Goal: Information Seeking & Learning: Learn about a topic

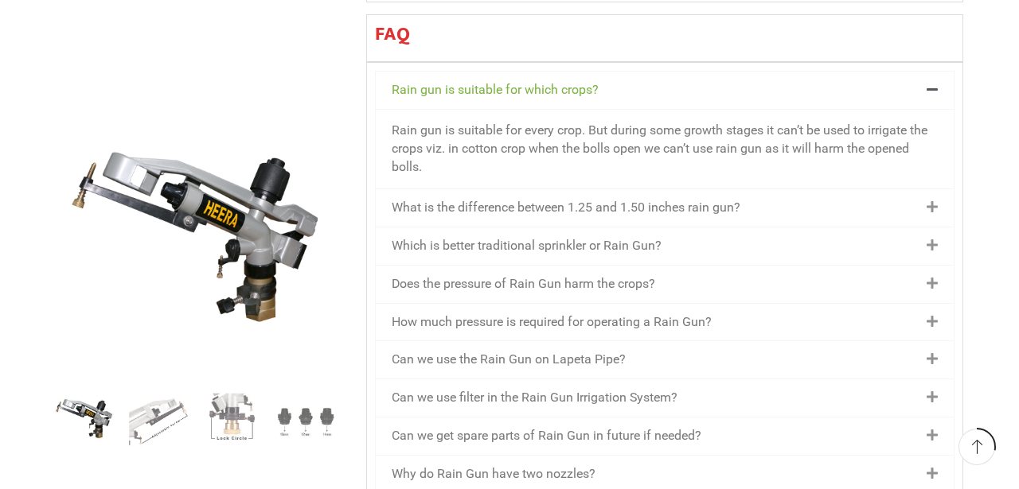
scroll to position [1871, 0]
click at [752, 188] on div "What is the difference between 1.25 and 1.50 inches rain gun?" at bounding box center [665, 206] width 578 height 37
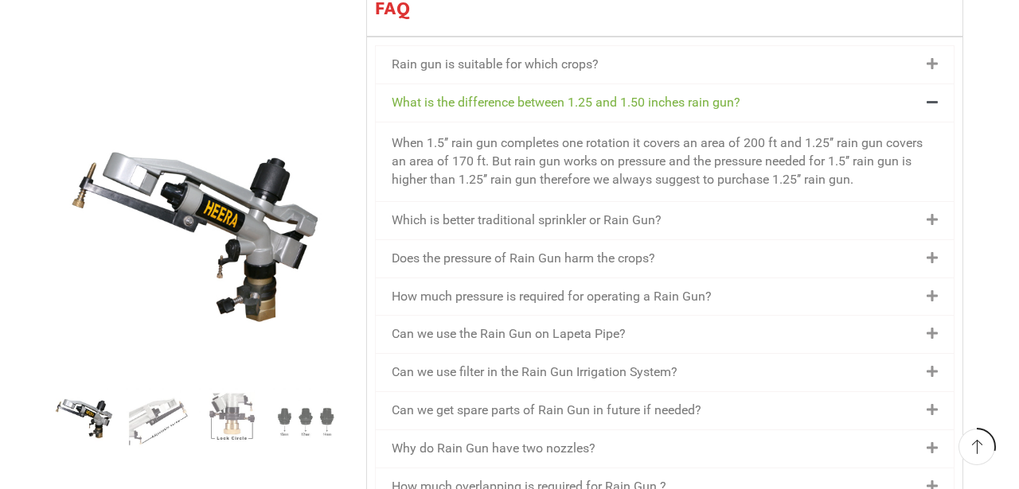
scroll to position [1906, 0]
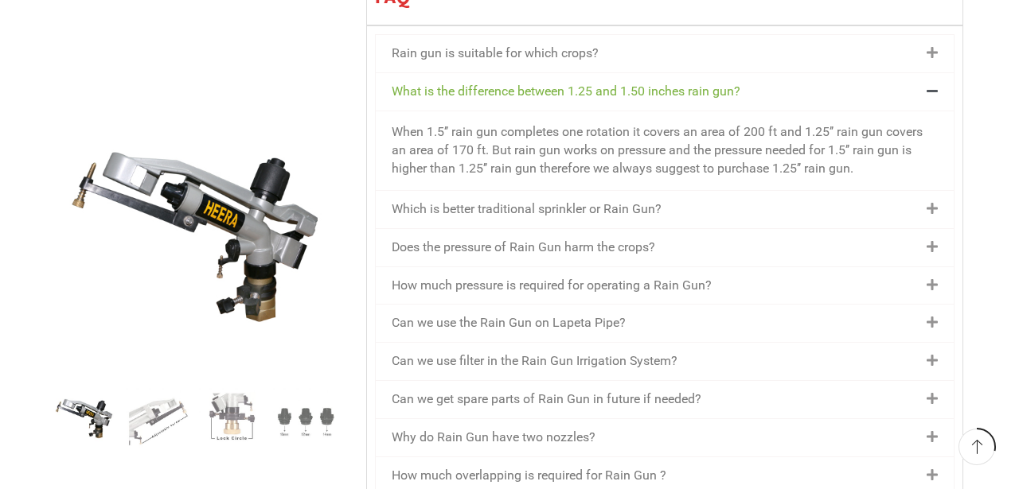
click at [716, 191] on div "Which is better traditional sprinkler or Rain Gun?" at bounding box center [665, 209] width 578 height 37
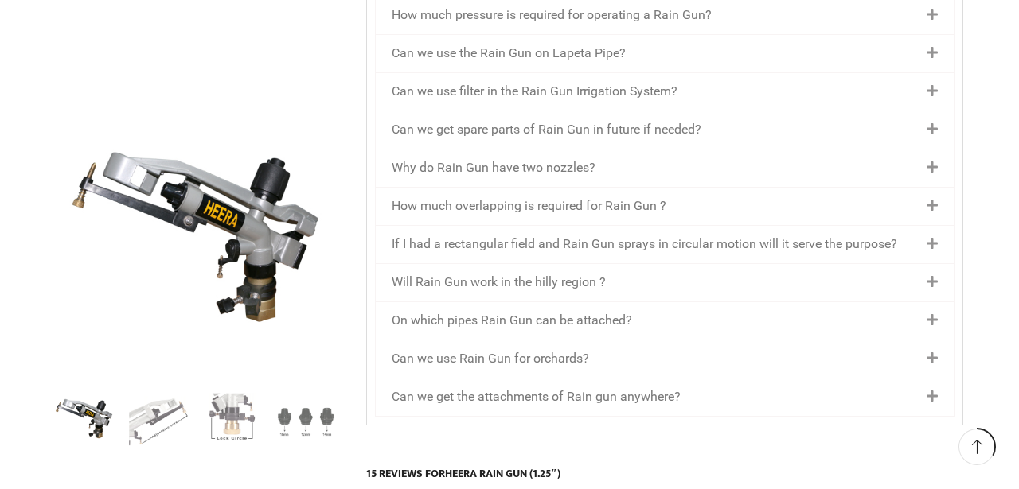
scroll to position [2196, 0]
click at [715, 148] on div "Why do Rain Gun have two nozzles?" at bounding box center [665, 166] width 578 height 37
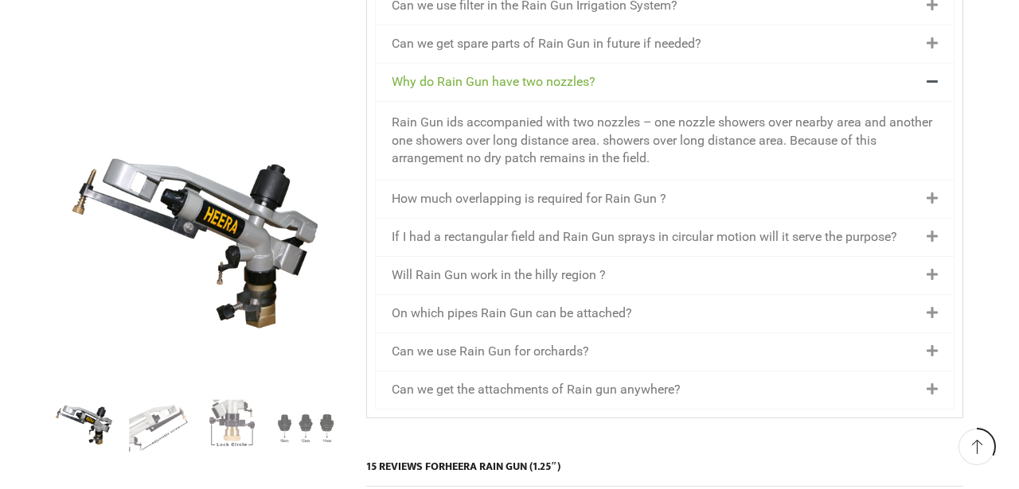
scroll to position [2186, 0]
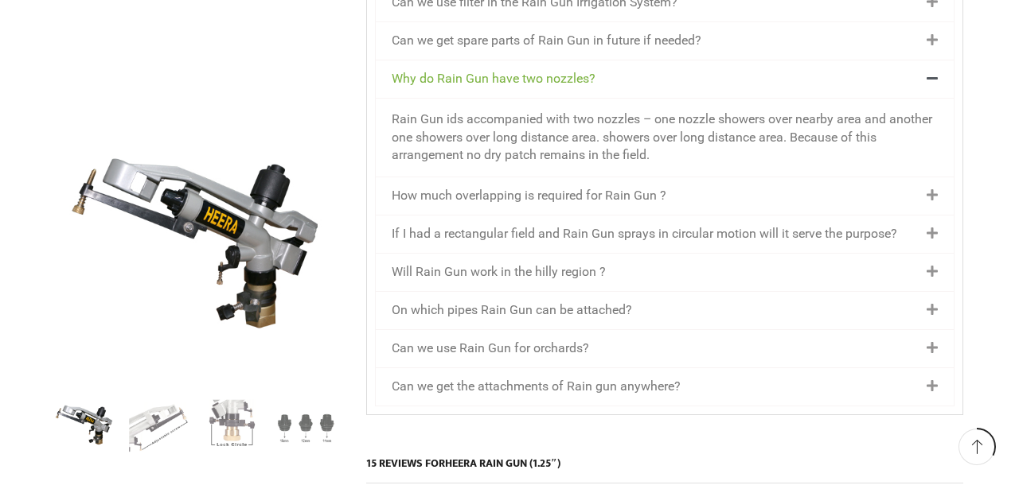
click at [715, 177] on div "How much overlapping is required for Rain Gun ?" at bounding box center [665, 195] width 578 height 37
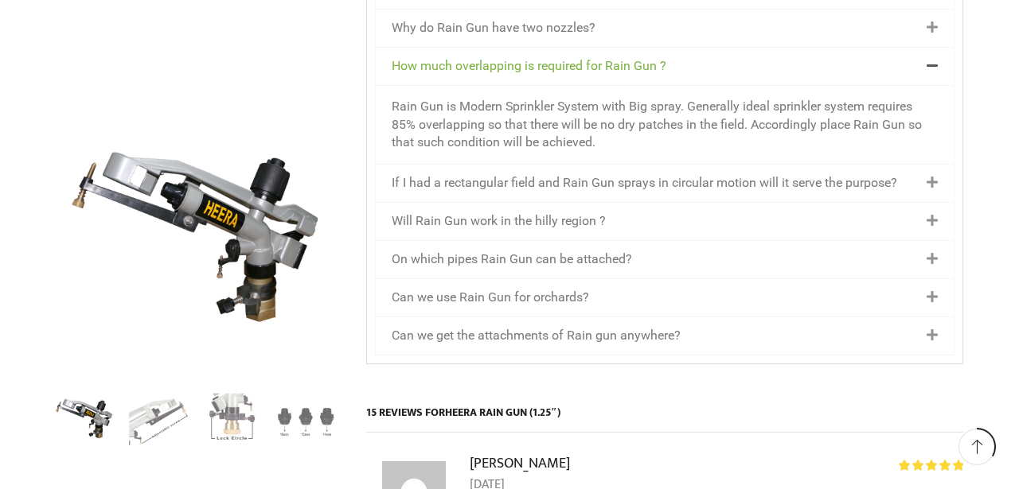
scroll to position [2245, 0]
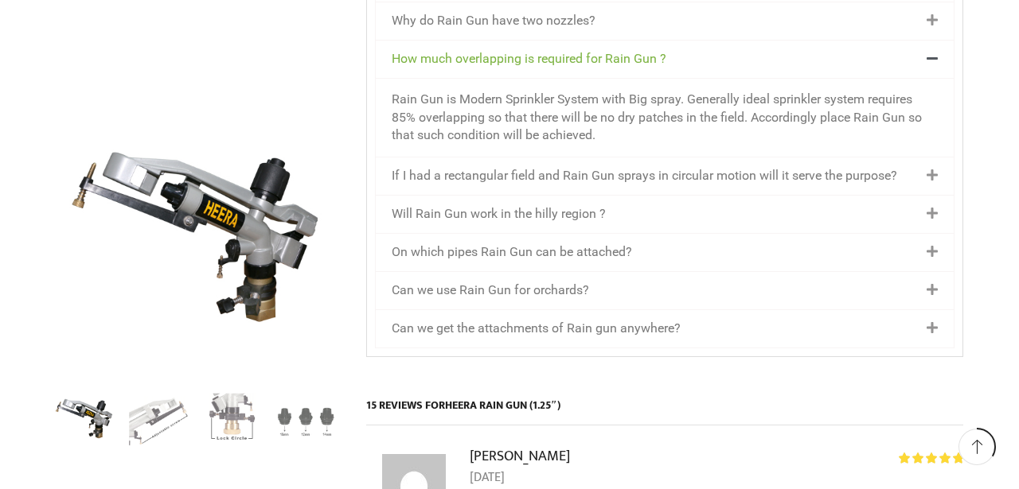
click at [710, 158] on div "If I had a rectangular field and Rain Gun sprays in circular motion will it ser…" at bounding box center [665, 176] width 578 height 37
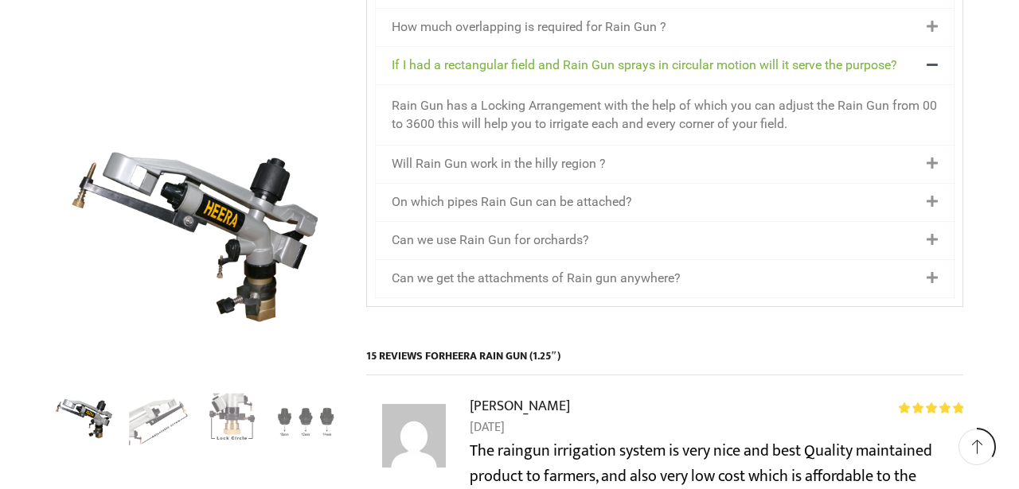
scroll to position [2277, 0]
click at [710, 145] on div "Will Rain Gun work in the hilly region ?" at bounding box center [665, 163] width 578 height 37
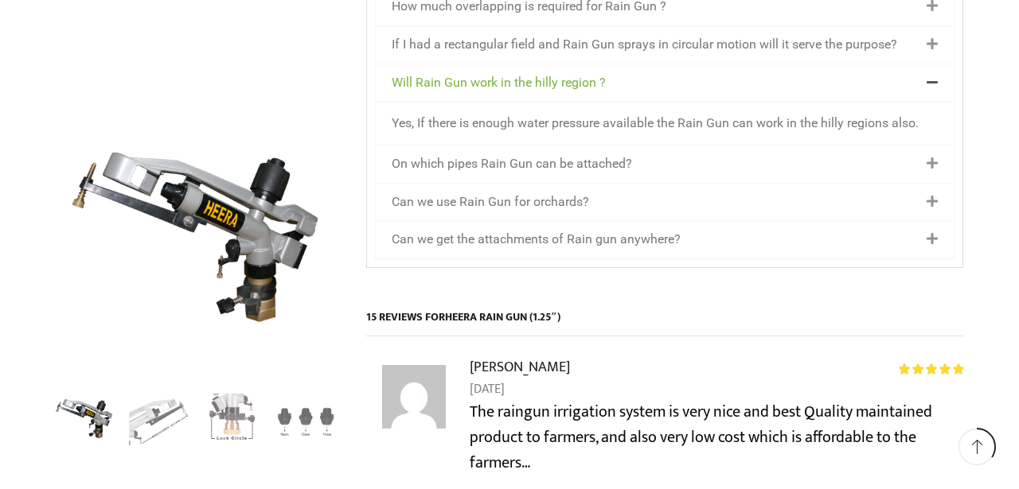
scroll to position [2298, 0]
click at [710, 145] on div "On which pipes Rain Gun can be attached?" at bounding box center [665, 163] width 578 height 37
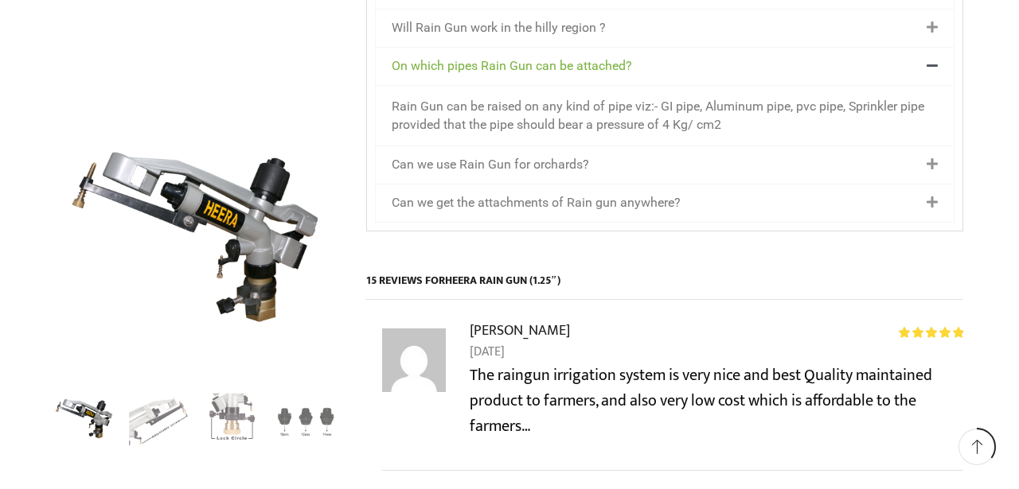
scroll to position [2354, 0]
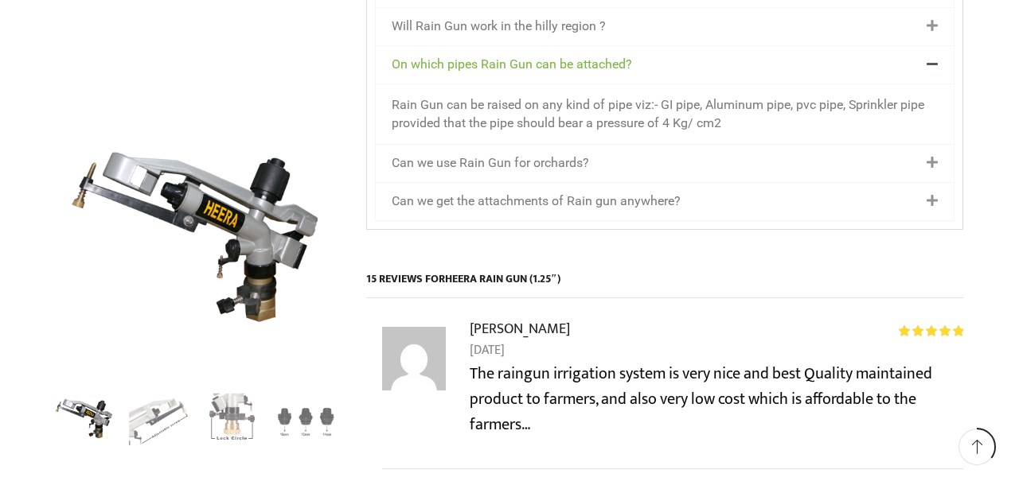
click at [710, 145] on div "Can we use Rain Gun for orchards?" at bounding box center [665, 163] width 578 height 37
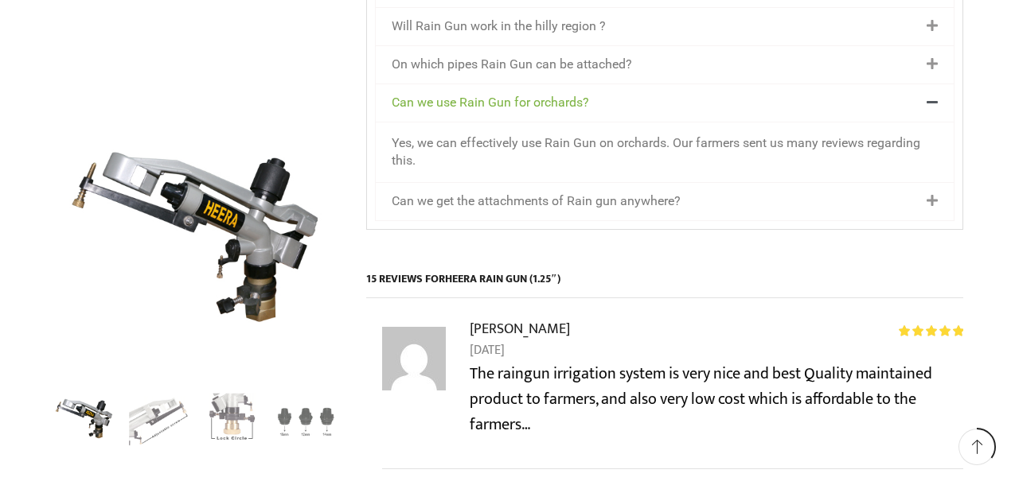
click at [711, 183] on div "Can we get the attachments of Rain gun anywhere?" at bounding box center [665, 201] width 578 height 37
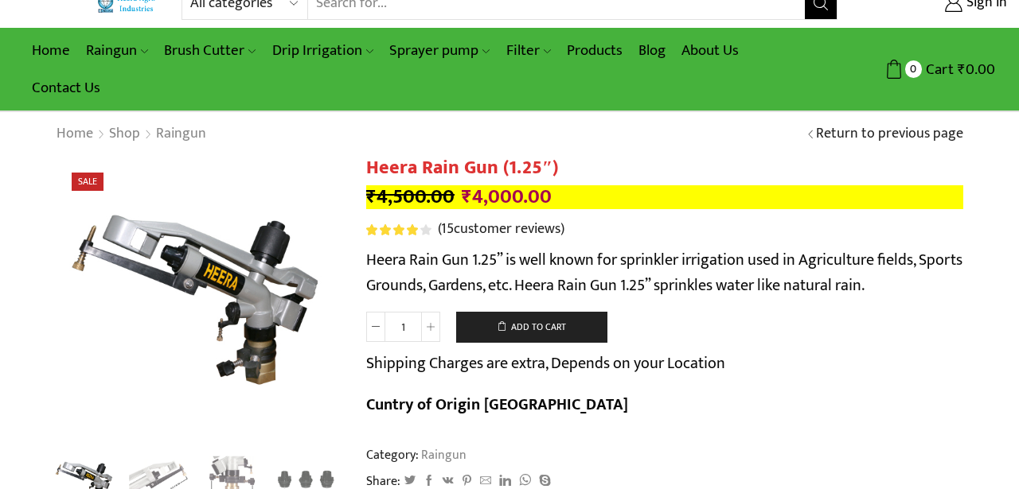
scroll to position [0, 0]
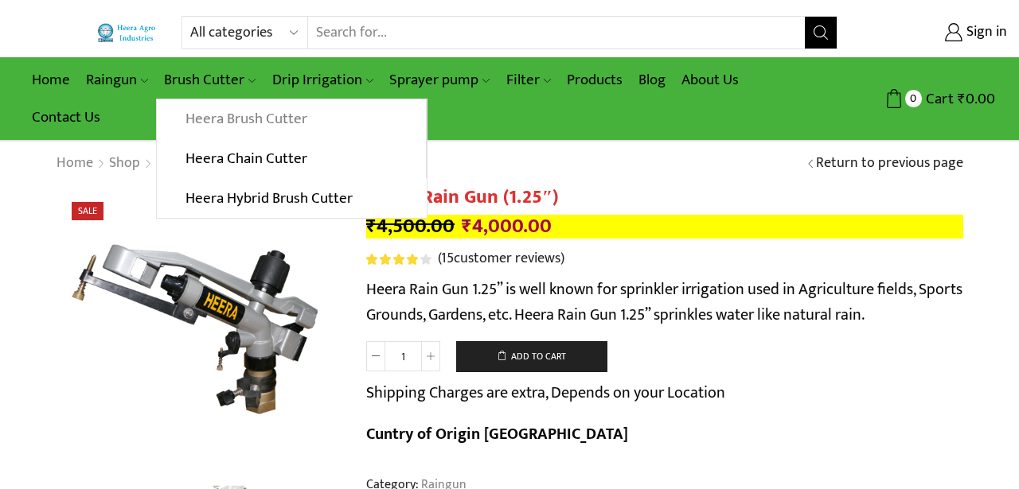
click at [240, 118] on link "Heera Brush Cutter" at bounding box center [291, 119] width 268 height 40
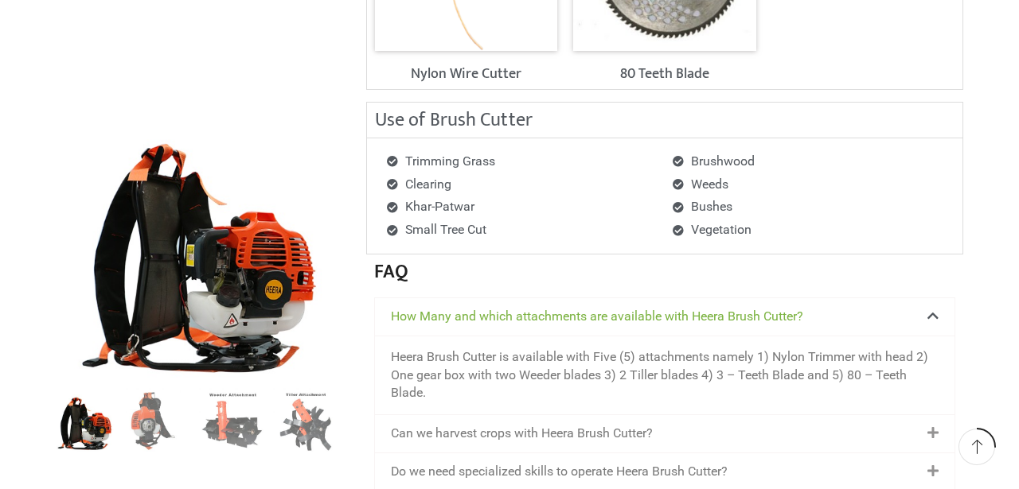
scroll to position [2136, 0]
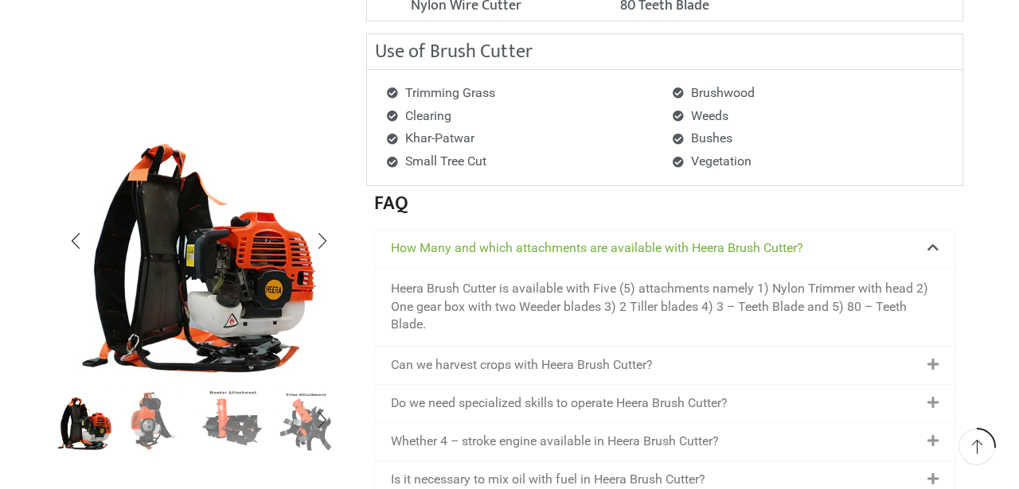
click at [241, 420] on img "3 / 8" at bounding box center [232, 419] width 66 height 66
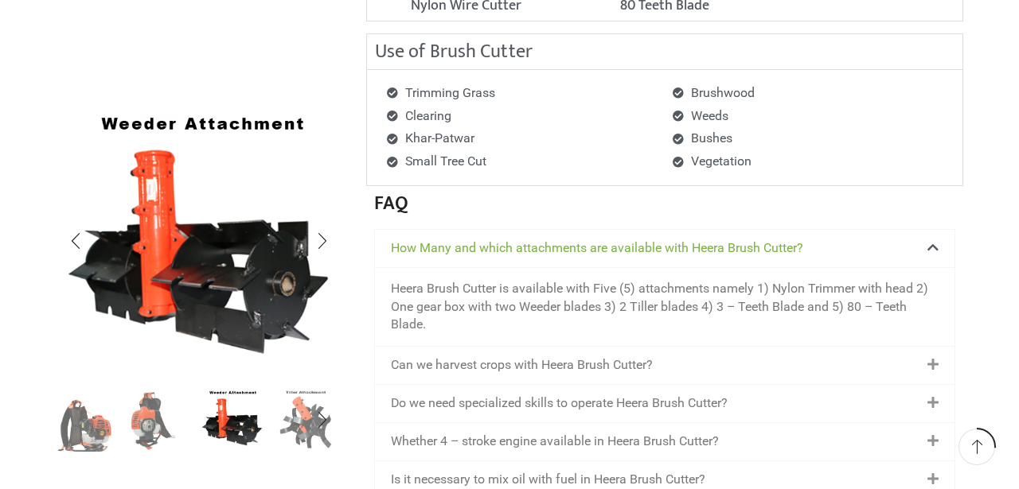
click at [294, 429] on img "4 / 8" at bounding box center [306, 419] width 66 height 66
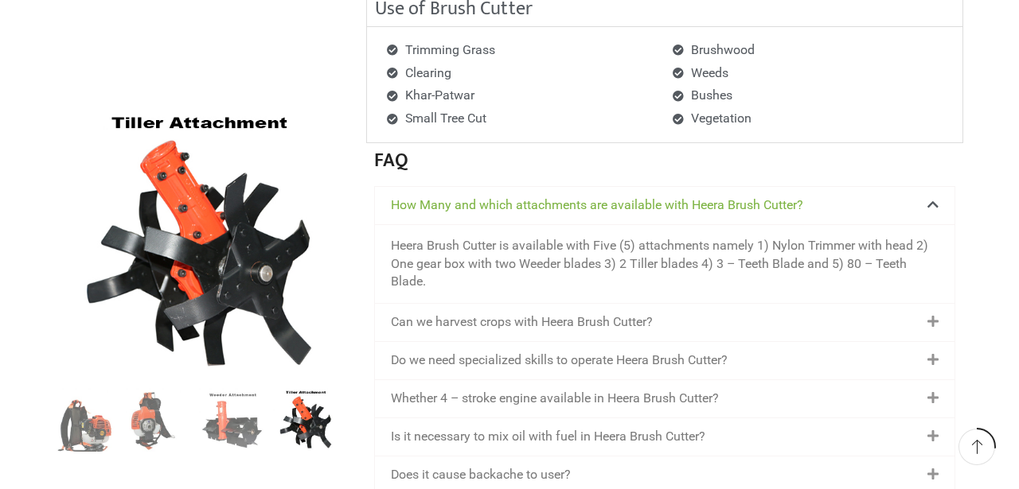
scroll to position [2181, 0]
click at [226, 420] on img "3 / 8" at bounding box center [232, 419] width 66 height 66
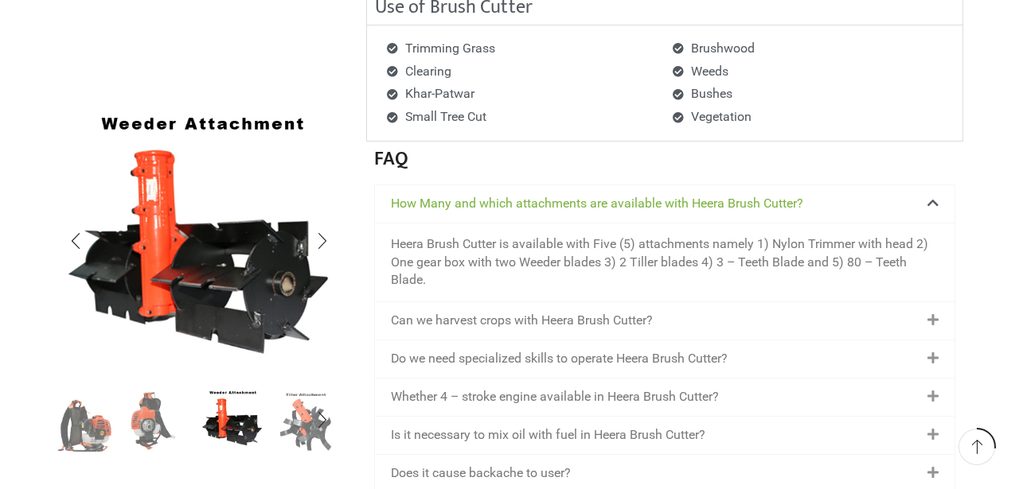
click at [124, 427] on ul at bounding box center [195, 420] width 287 height 64
click at [158, 425] on img "2 / 8" at bounding box center [159, 419] width 66 height 66
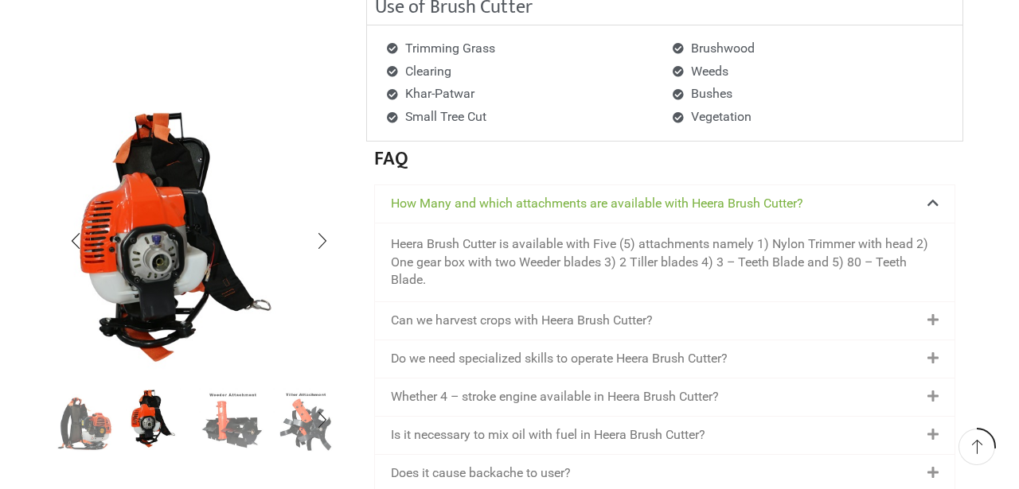
click at [90, 417] on img "1 / 8" at bounding box center [85, 419] width 66 height 66
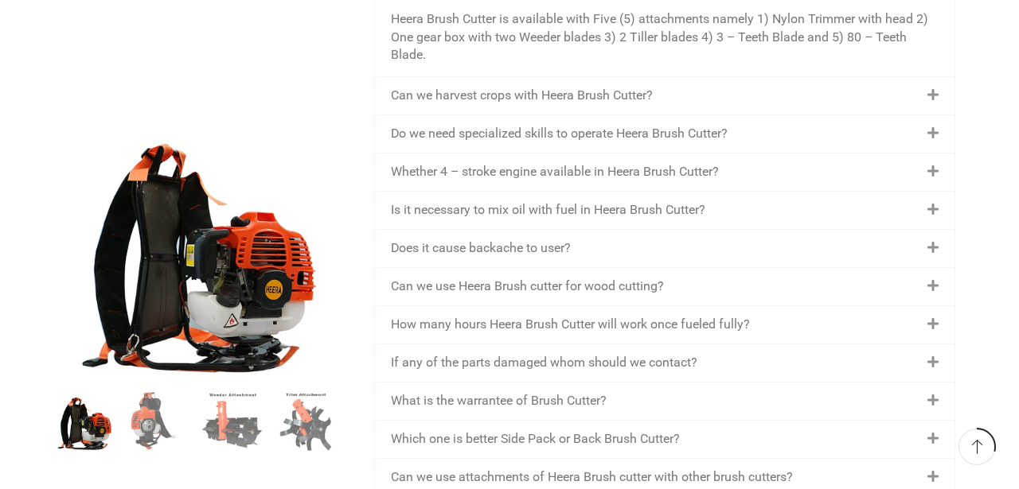
scroll to position [2407, 0]
click at [731, 231] on div "Does it cause backache to user?" at bounding box center [664, 247] width 579 height 37
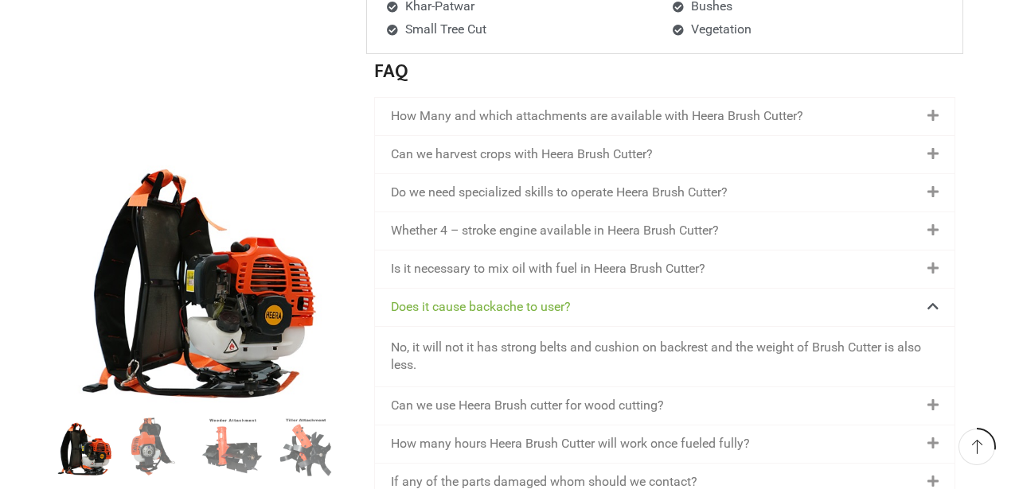
scroll to position [2257, 0]
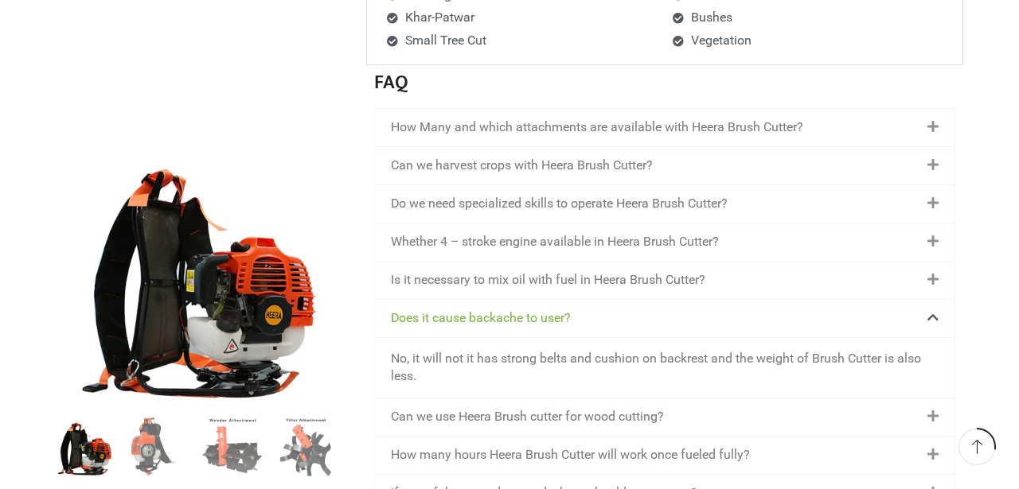
click at [667, 164] on div "Can we harvest crops with Heera Brush Cutter?" at bounding box center [664, 165] width 579 height 37
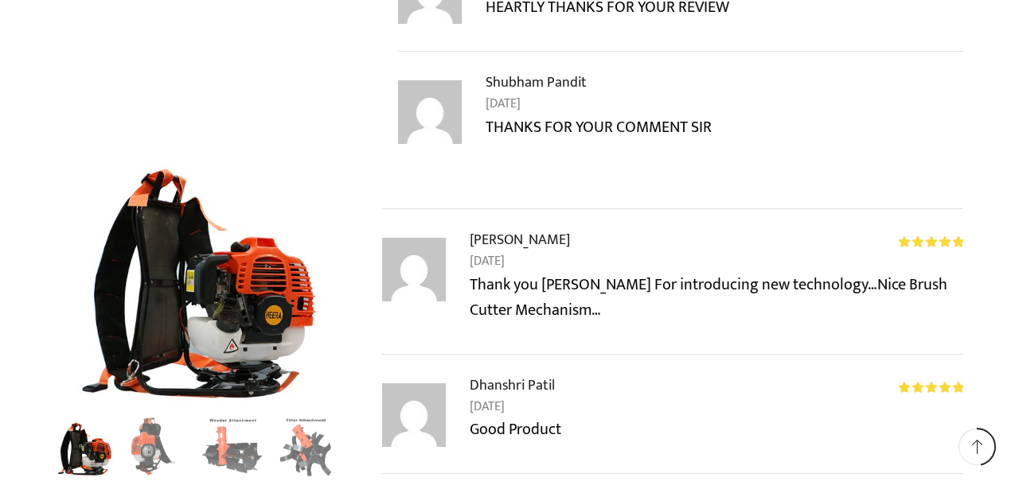
scroll to position [3684, 0]
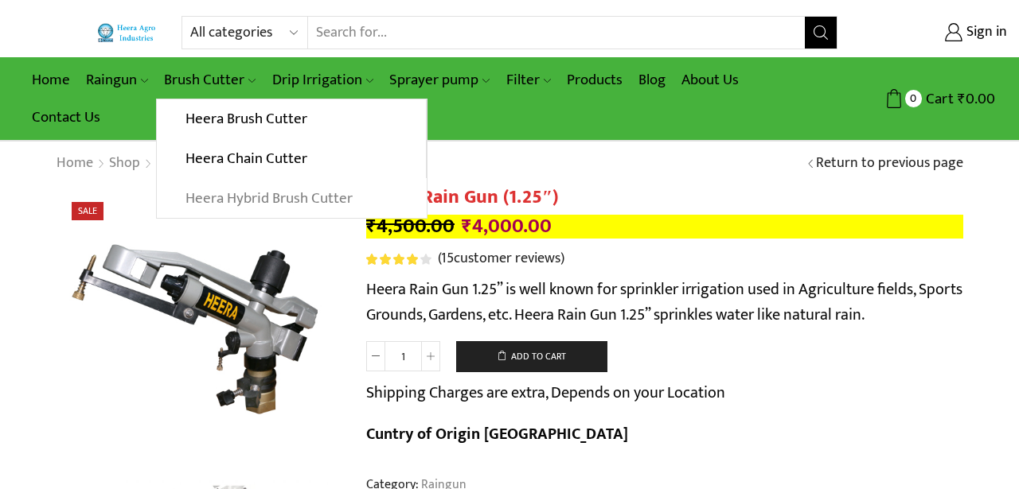
click at [263, 189] on link "Heera Hybrid Brush Cutter" at bounding box center [291, 198] width 269 height 40
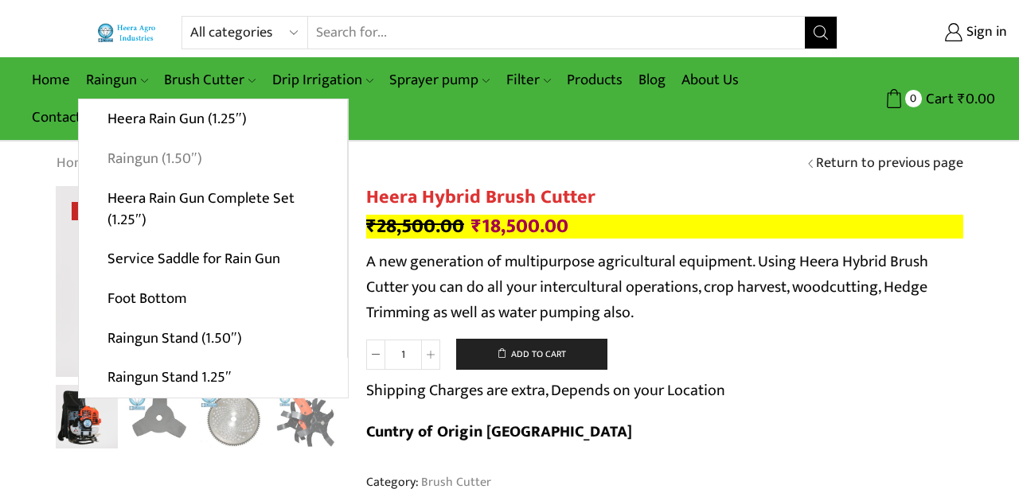
click at [152, 161] on link "Raingun (1.50″)" at bounding box center [213, 159] width 268 height 40
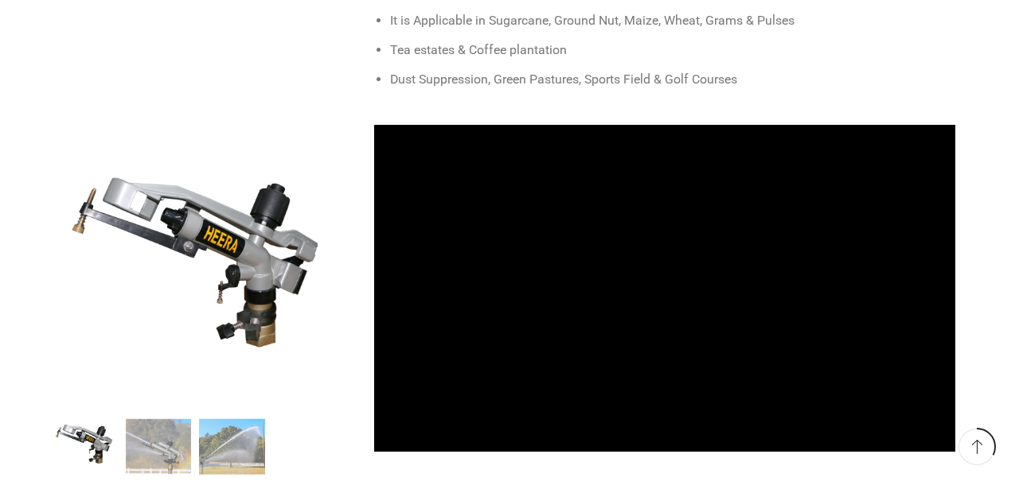
scroll to position [1135, 0]
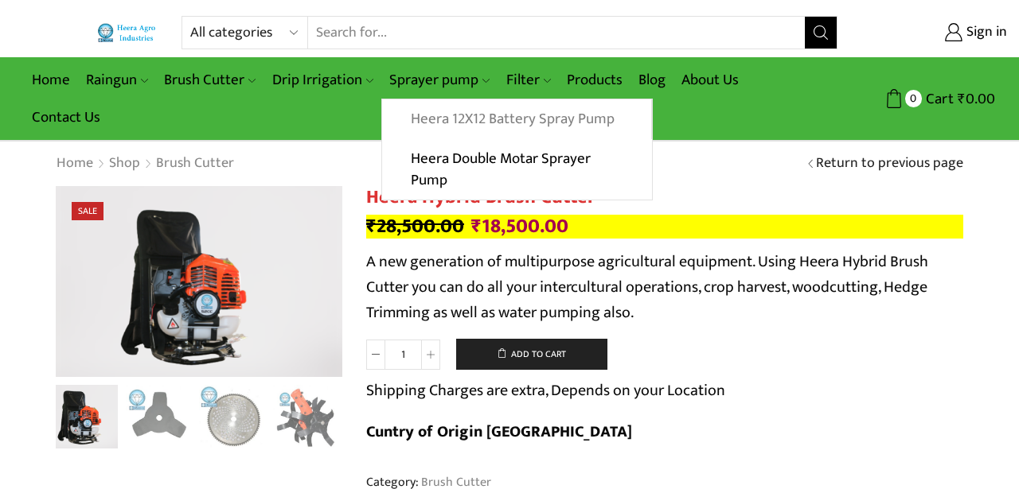
click at [543, 117] on link "Heera 12X12 Battery Spray Pump" at bounding box center [516, 119] width 268 height 40
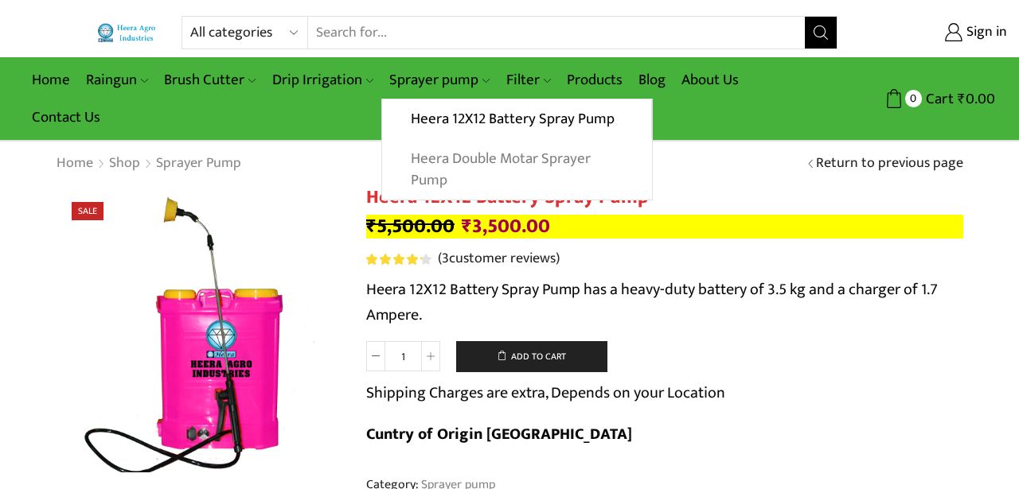
click at [495, 159] on link "Heera Double Motar Sprayer Pump" at bounding box center [516, 169] width 269 height 61
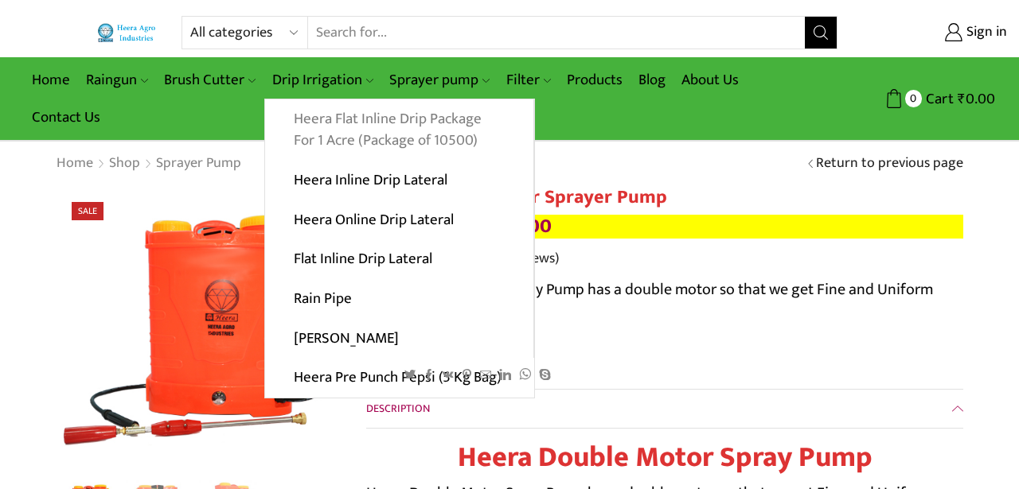
click at [336, 132] on link "Heera Flat Inline Drip Package For 1 Acre (Package of 10500)" at bounding box center [399, 129] width 268 height 61
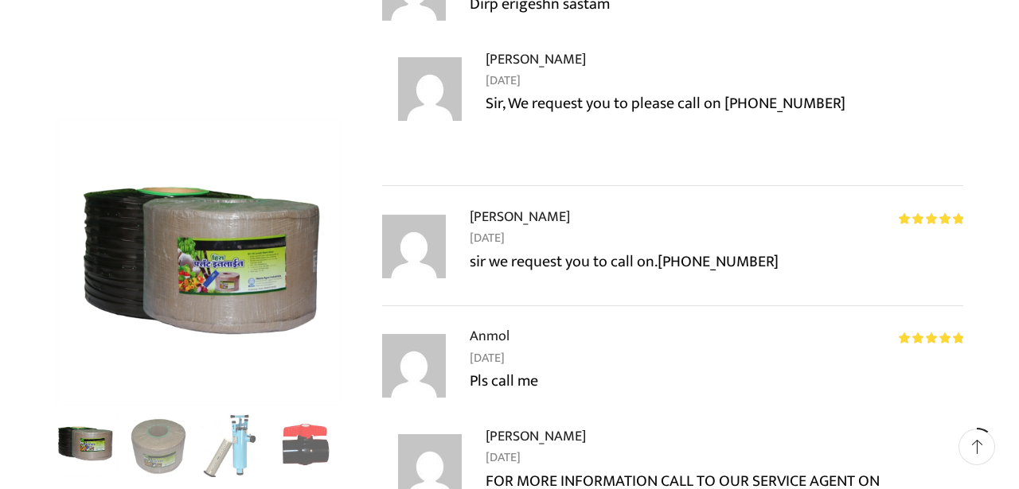
scroll to position [1424, 0]
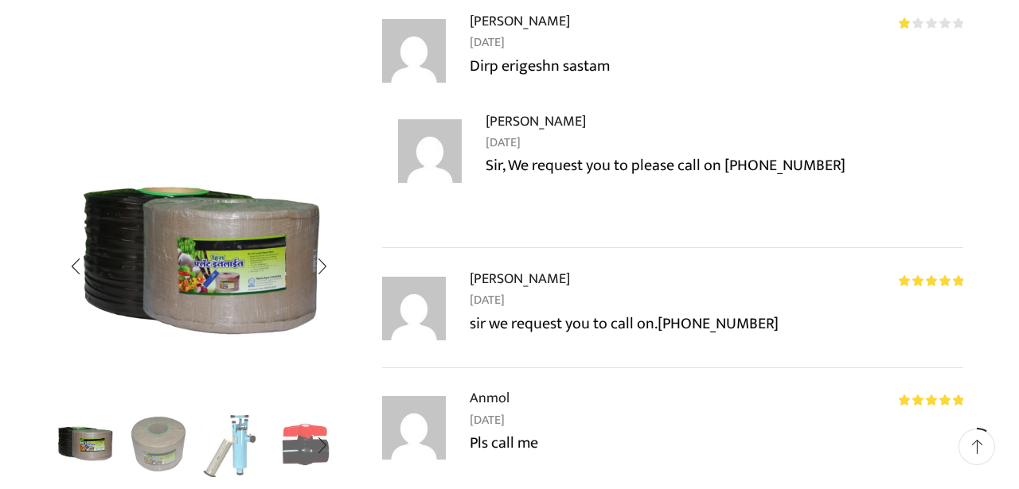
click at [163, 431] on img "2 / 10" at bounding box center [159, 444] width 66 height 66
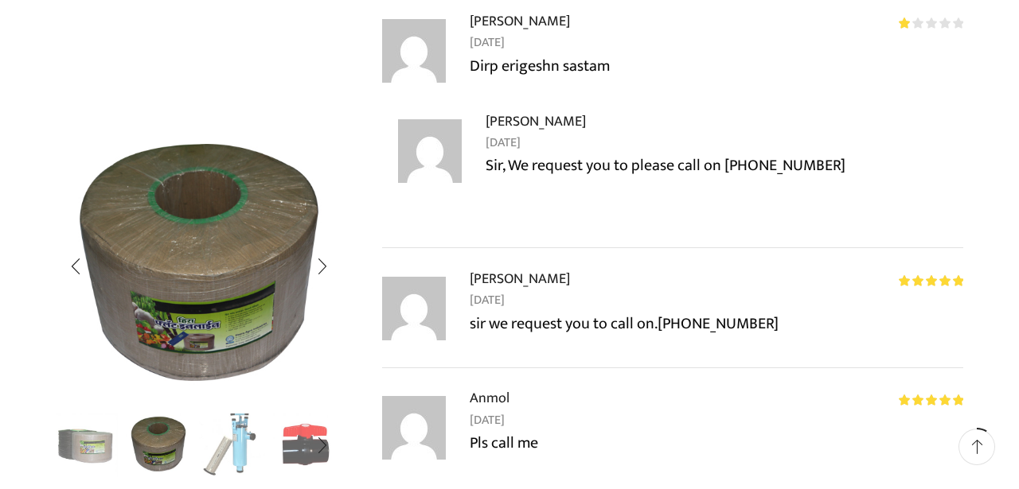
click at [214, 436] on img "3 / 10" at bounding box center [232, 444] width 66 height 66
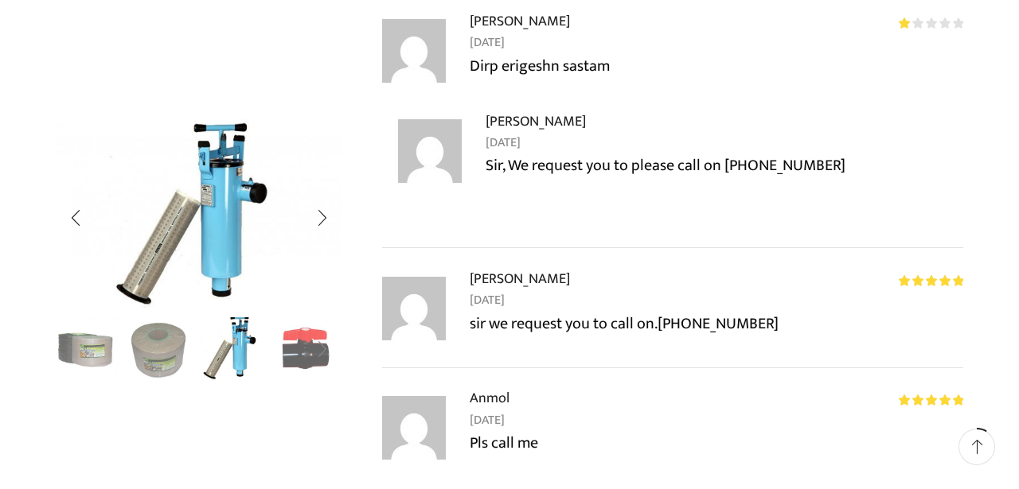
click at [306, 358] on div "Next slide" at bounding box center [322, 350] width 40 height 40
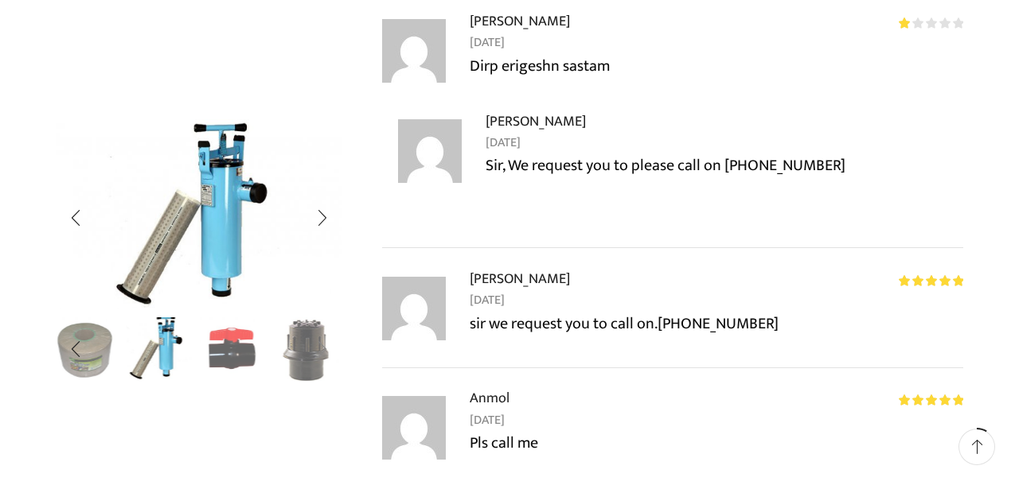
click at [306, 358] on div "Next slide" at bounding box center [322, 350] width 40 height 40
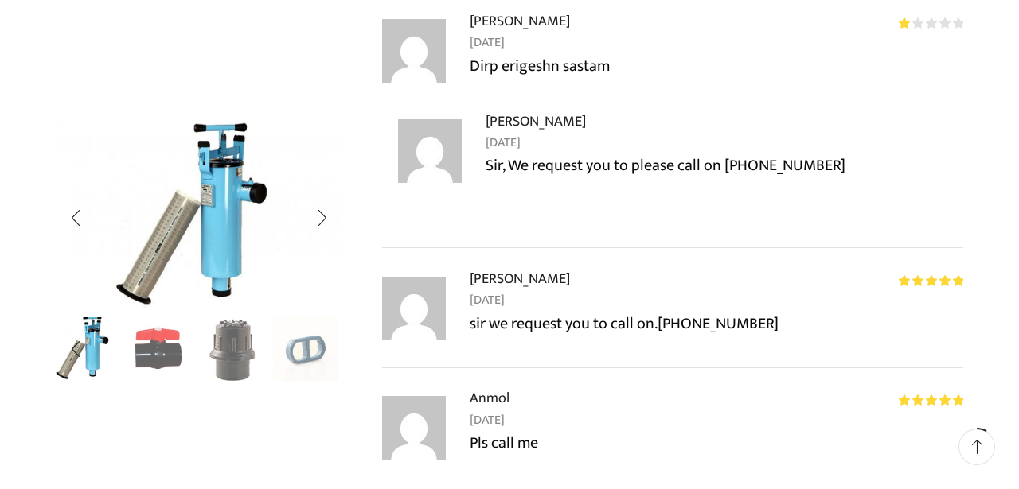
click at [306, 358] on div "Next slide" at bounding box center [322, 350] width 40 height 40
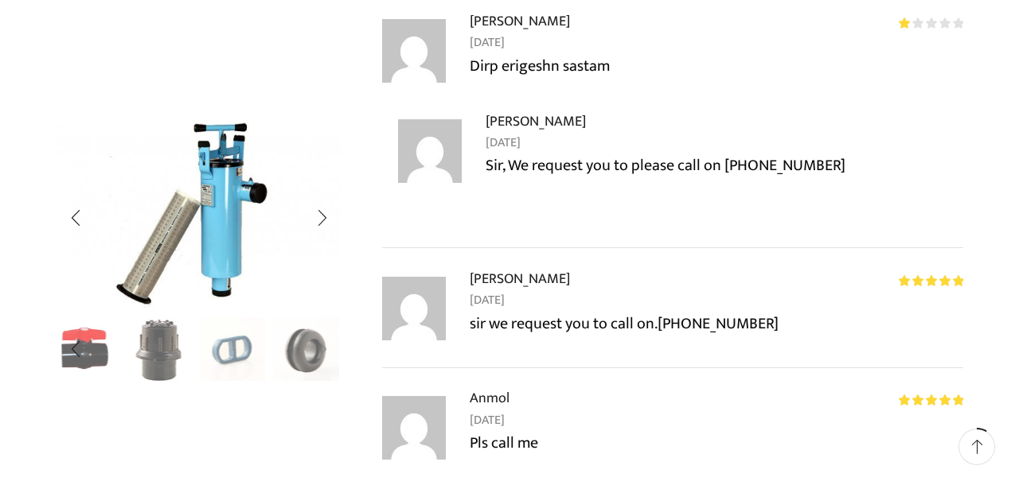
click at [306, 358] on div "Next slide" at bounding box center [322, 350] width 40 height 40
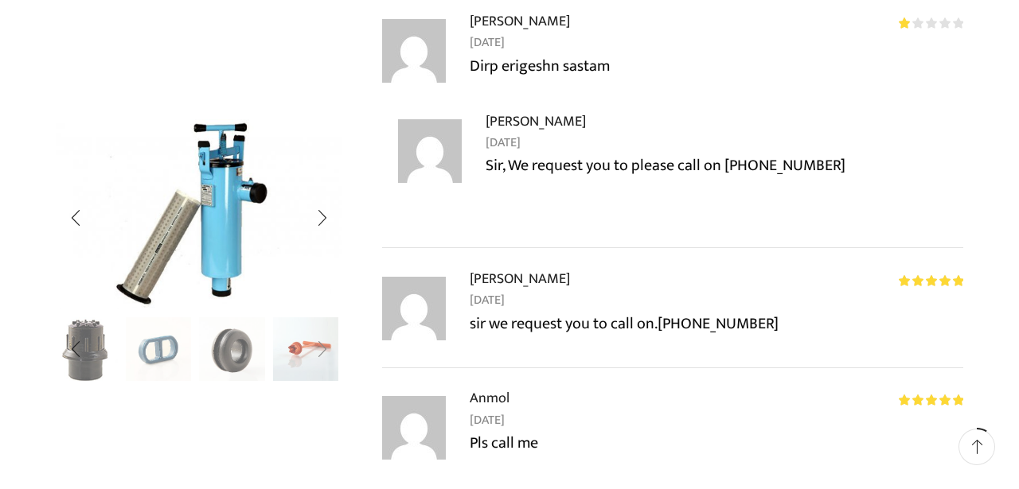
click at [306, 358] on div "Next slide" at bounding box center [322, 350] width 40 height 40
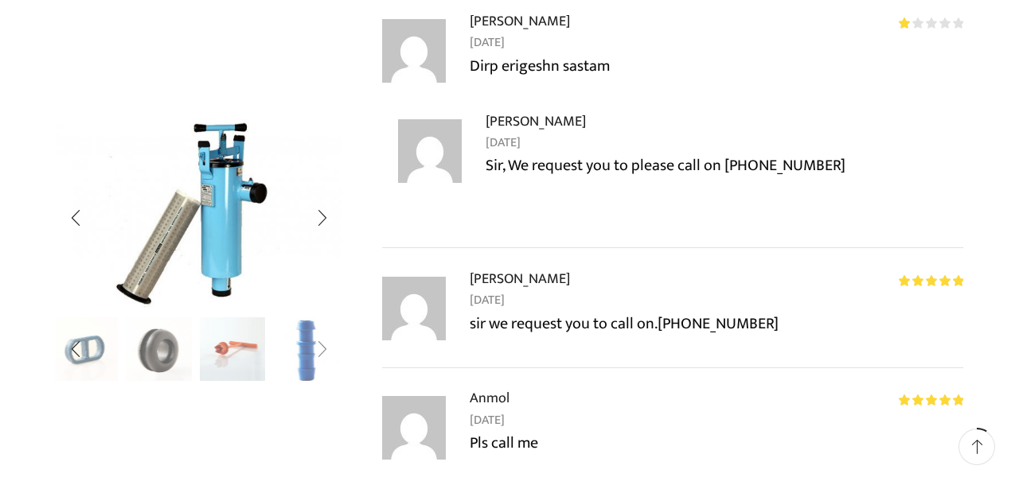
click at [306, 358] on div "Next slide" at bounding box center [322, 350] width 40 height 40
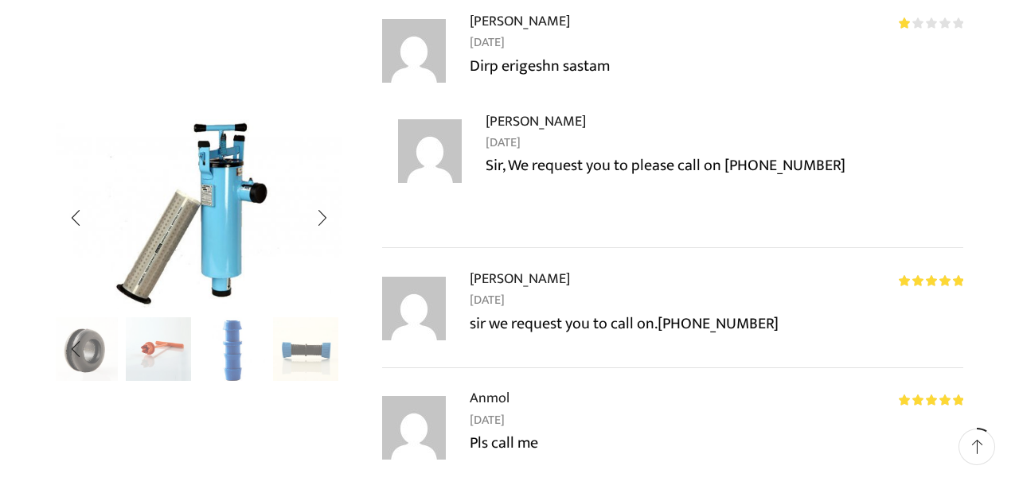
click at [306, 358] on img "10 / 10" at bounding box center [306, 351] width 66 height 66
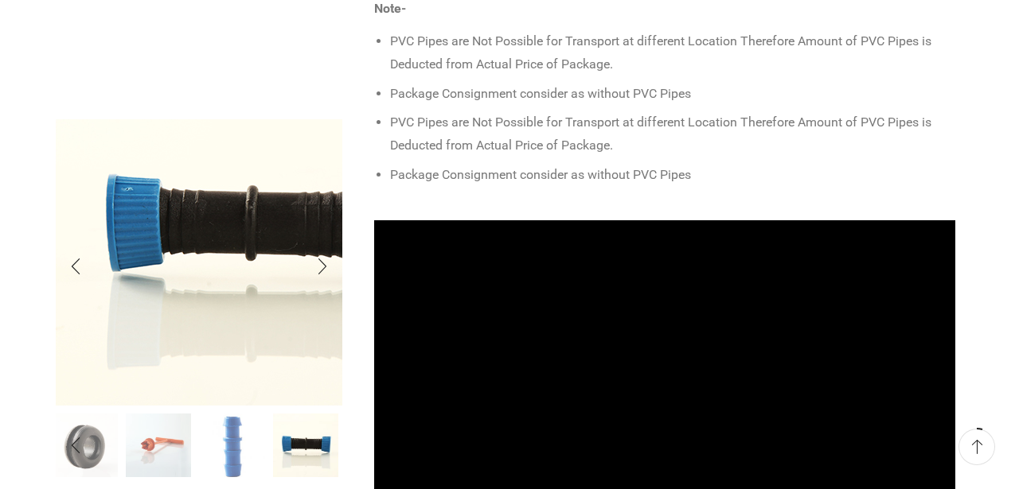
scroll to position [0, 0]
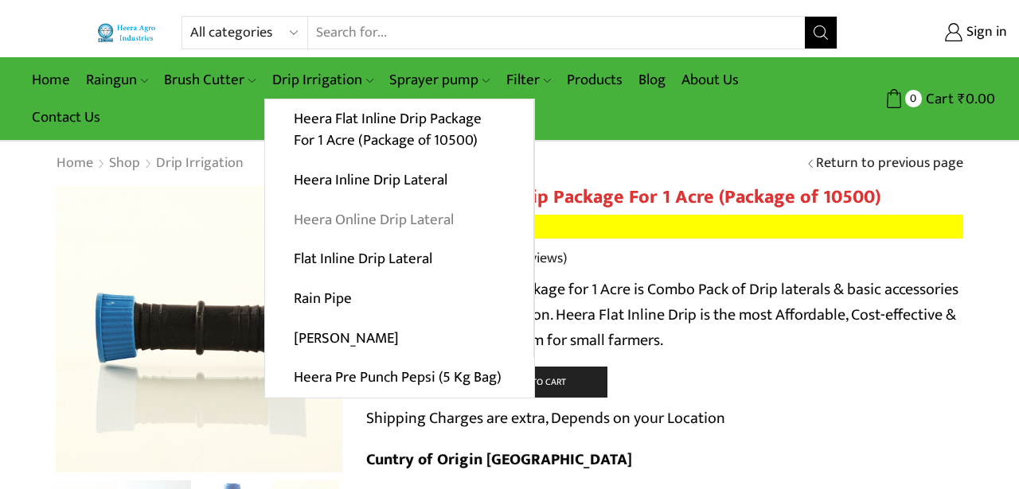
click at [392, 216] on link "Heera Online Drip Lateral" at bounding box center [399, 220] width 268 height 40
